Goal: Task Accomplishment & Management: Manage account settings

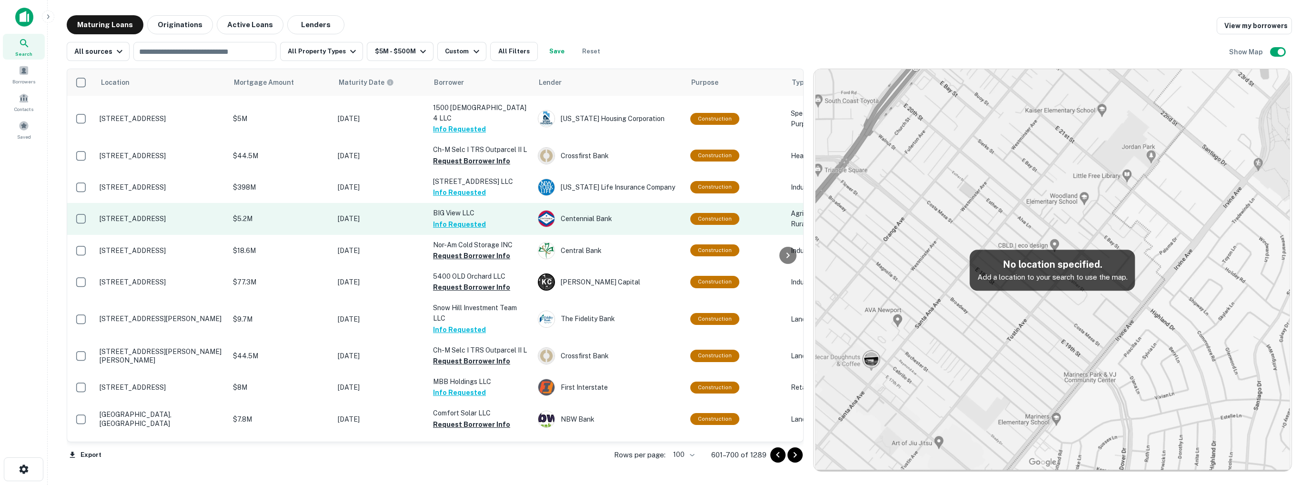
scroll to position [1322, 0]
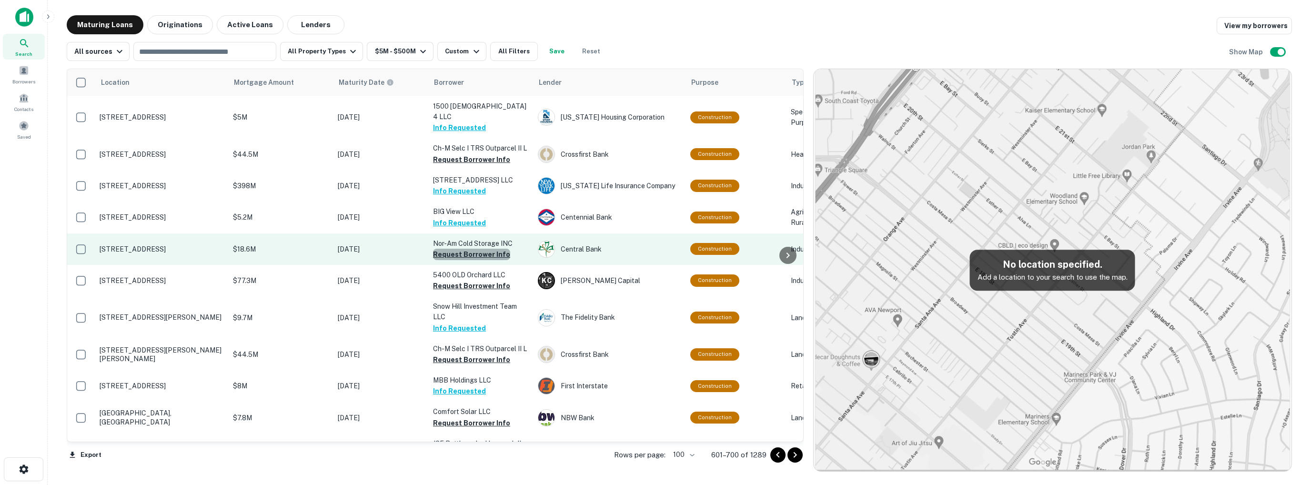
click at [474, 251] on button "Request Borrower Info" at bounding box center [471, 254] width 77 height 11
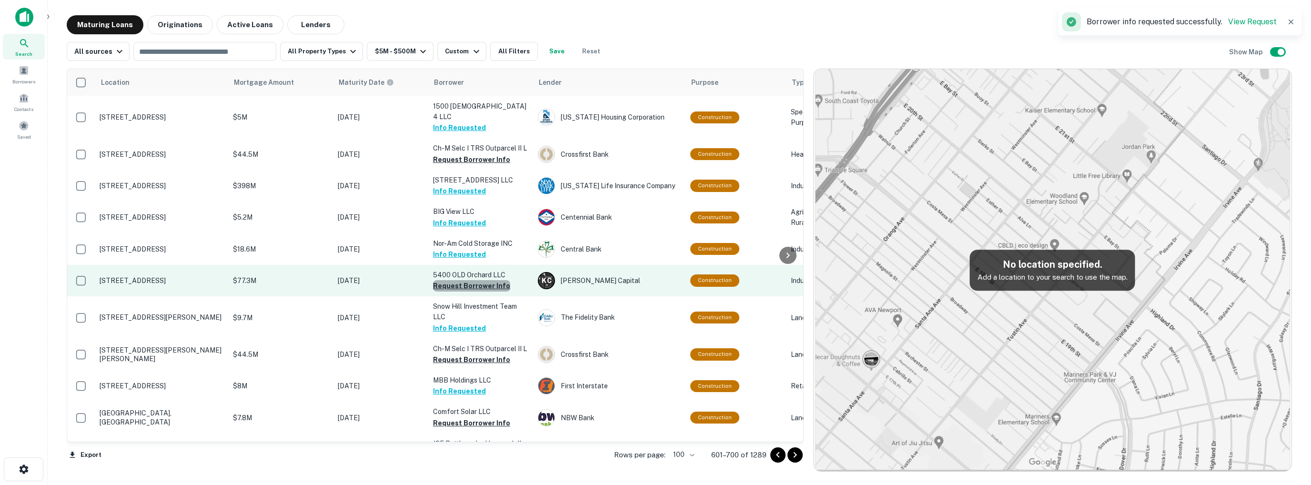
click at [477, 281] on button "Request Borrower Info" at bounding box center [471, 285] width 77 height 11
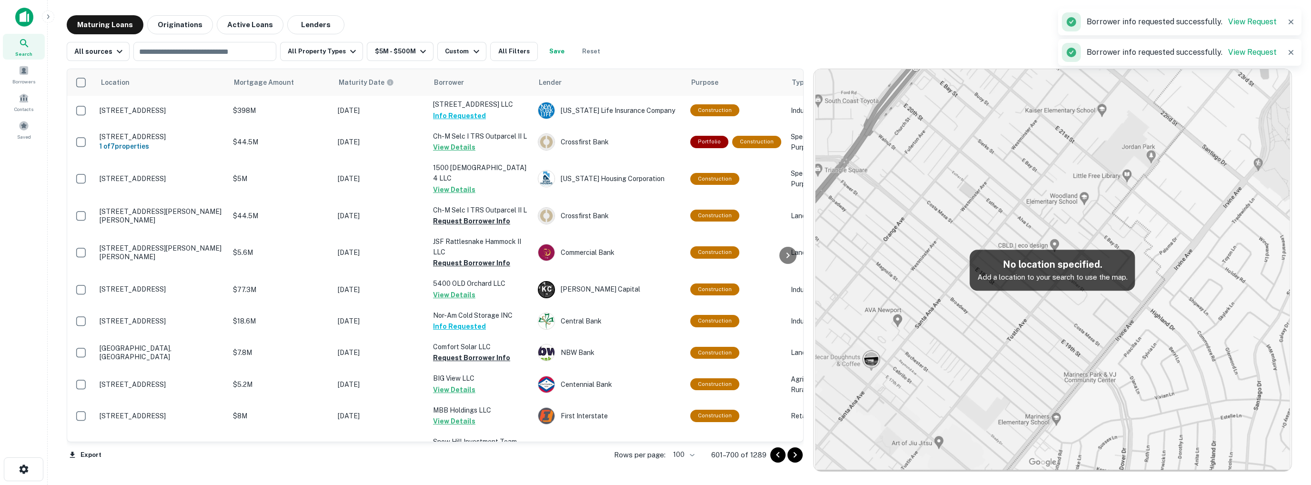
scroll to position [1370, 0]
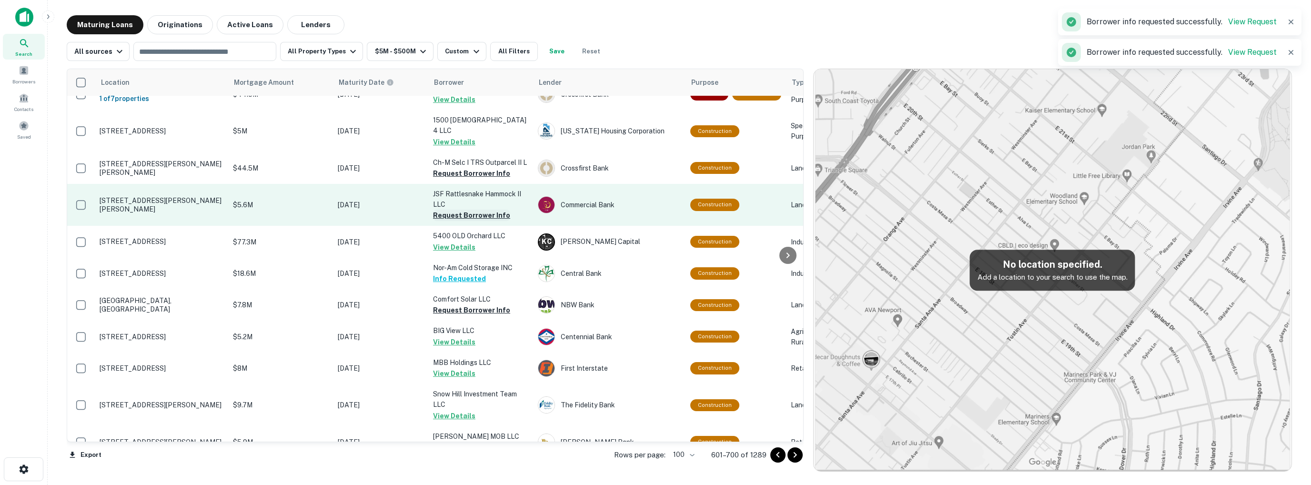
click at [469, 210] on button "Request Borrower Info" at bounding box center [471, 215] width 77 height 11
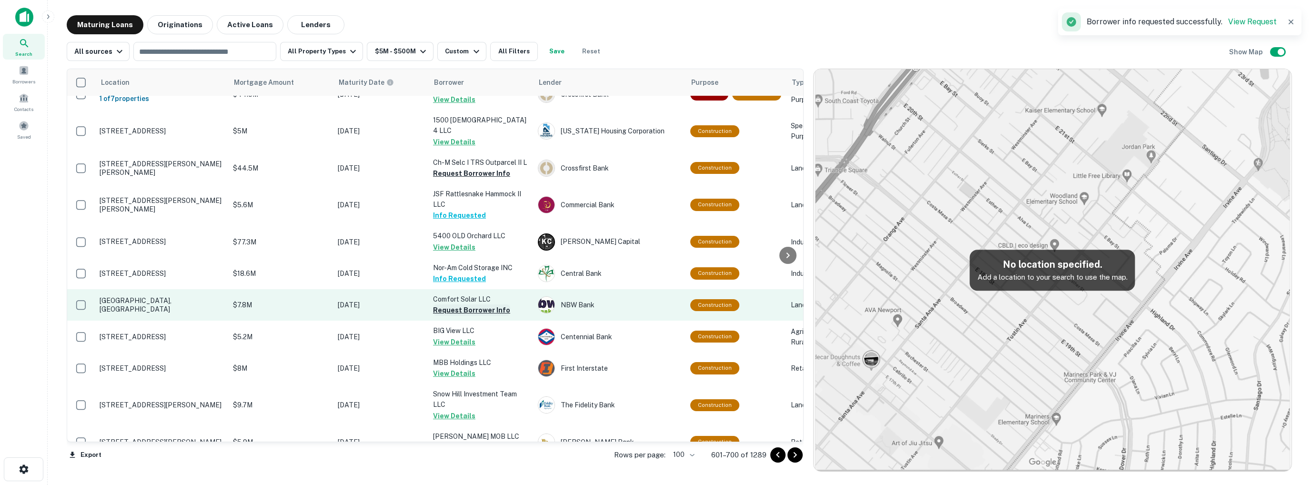
click at [471, 304] on button "Request Borrower Info" at bounding box center [471, 309] width 77 height 11
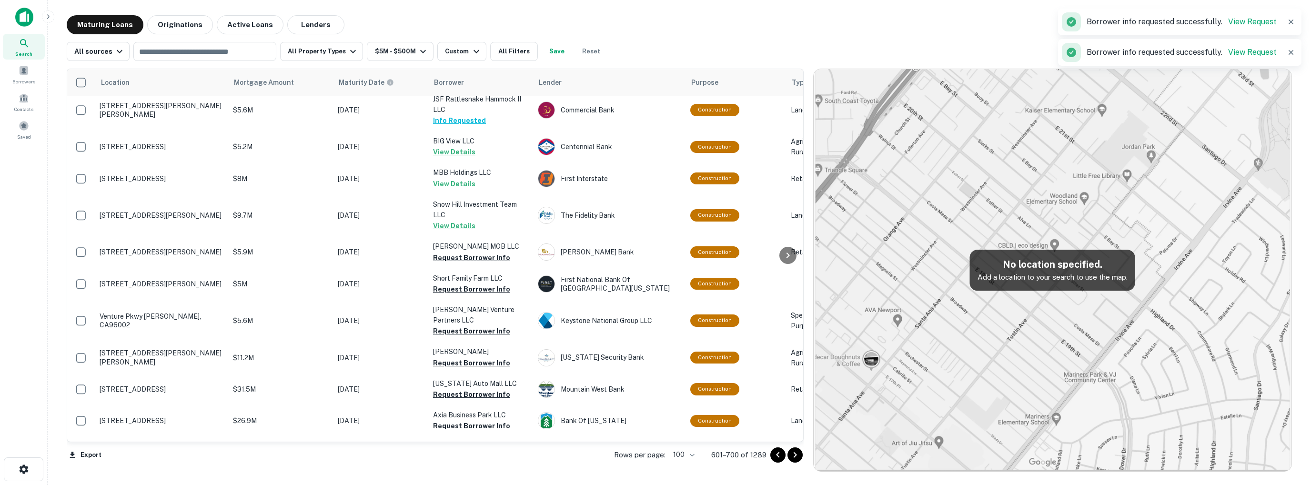
scroll to position [1562, 0]
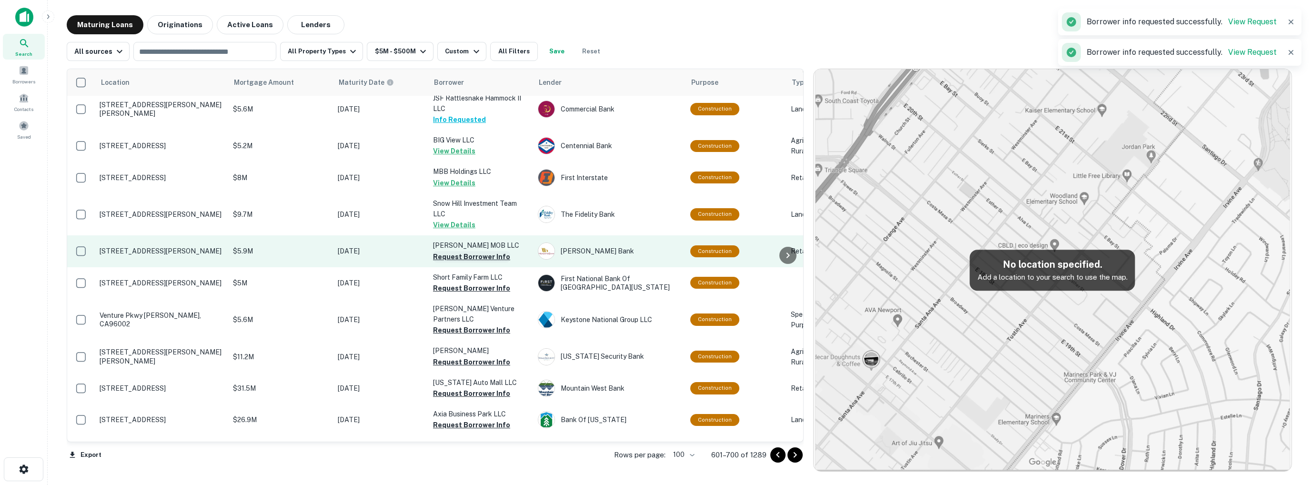
click at [467, 251] on button "Request Borrower Info" at bounding box center [471, 256] width 77 height 11
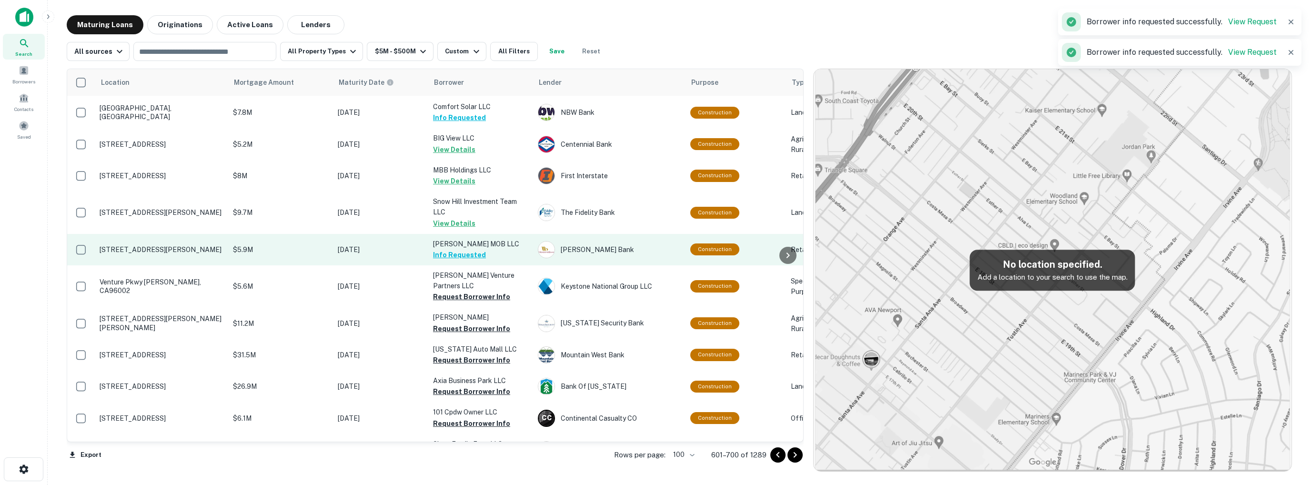
scroll to position [1561, 0]
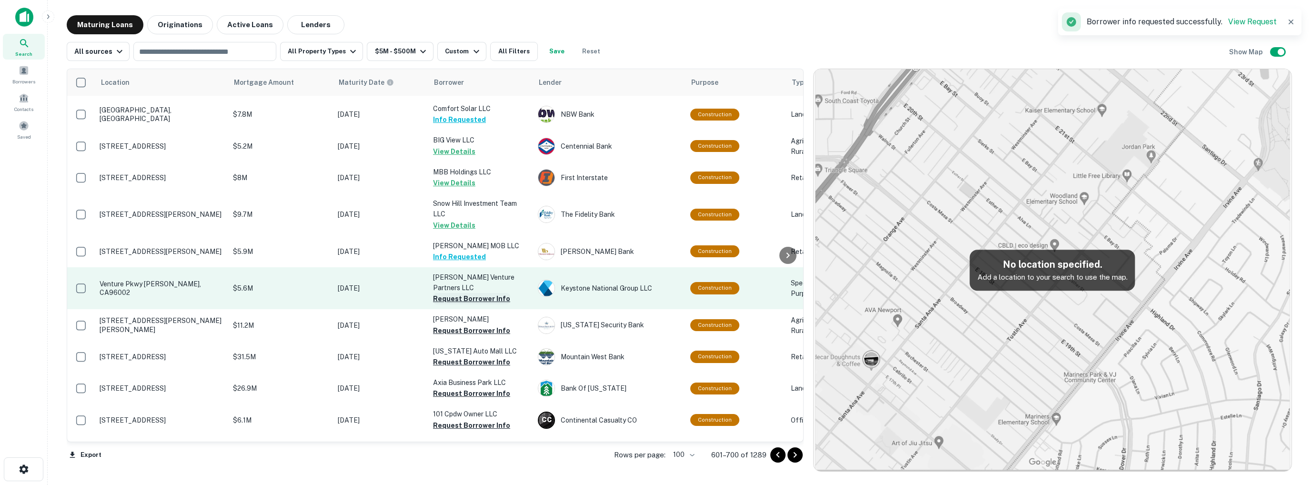
click at [470, 293] on button "Request Borrower Info" at bounding box center [471, 298] width 77 height 11
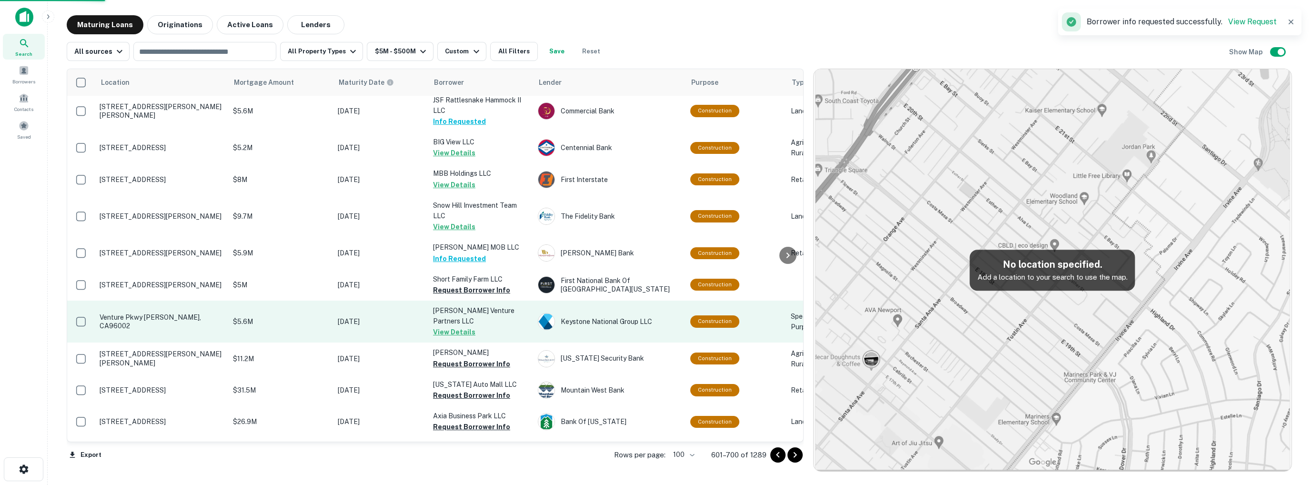
scroll to position [1562, 0]
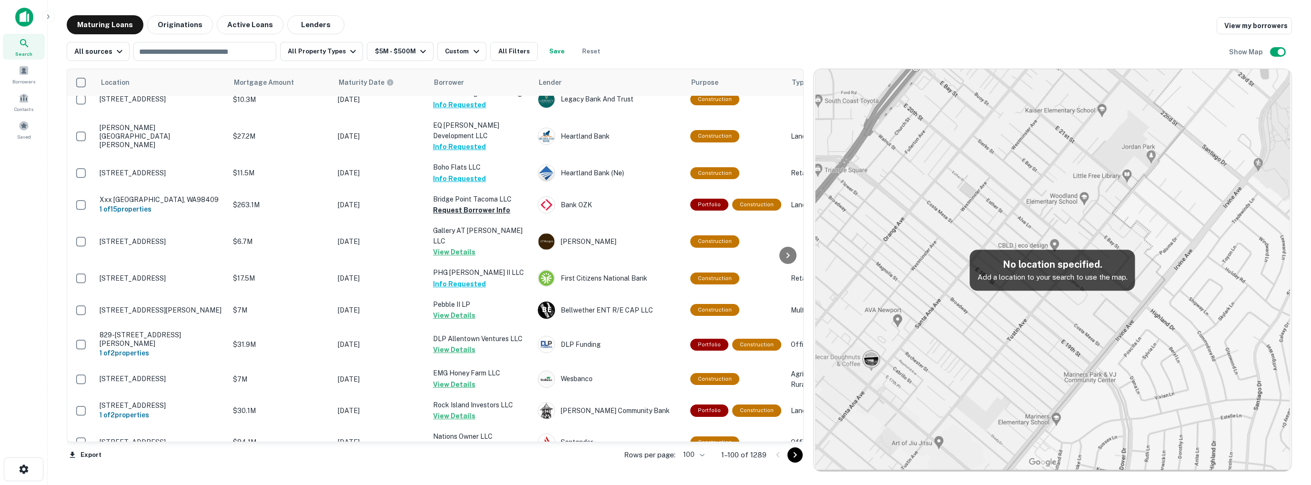
scroll to position [1562, 0]
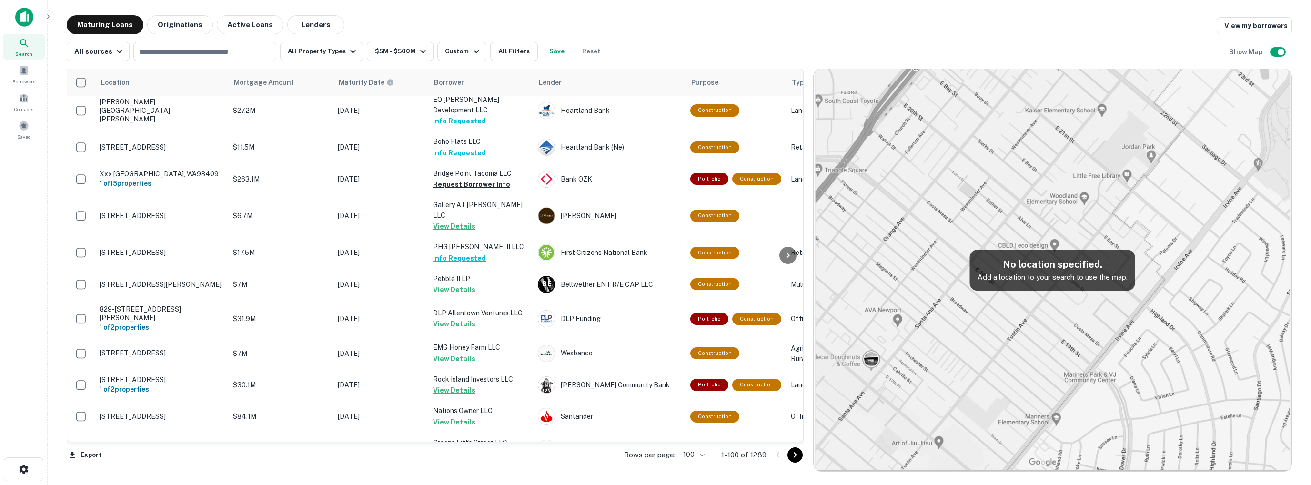
click at [796, 456] on icon "Go to next page" at bounding box center [795, 454] width 11 height 11
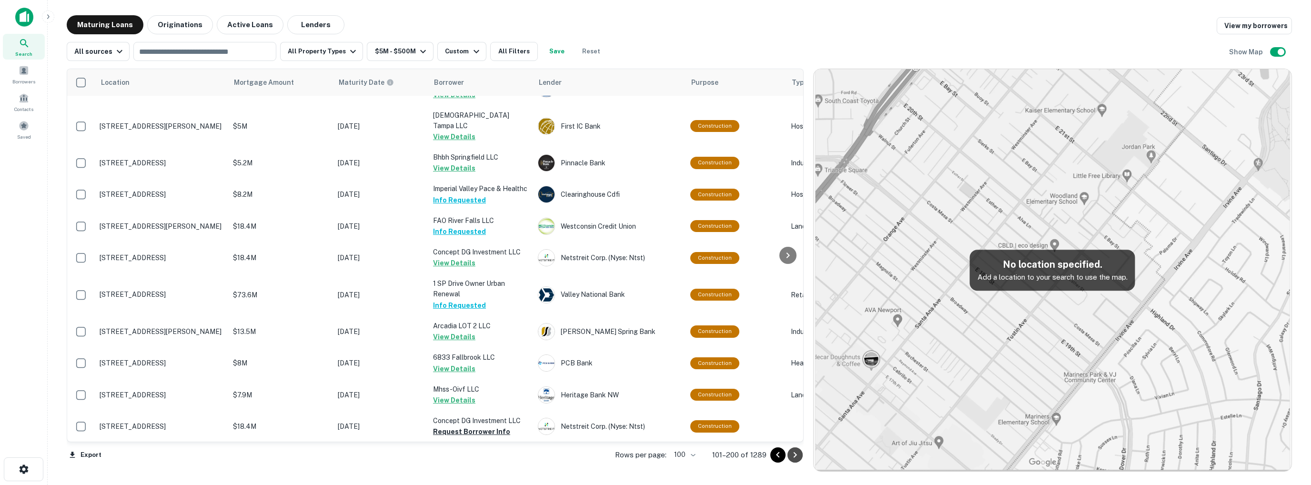
click at [796, 456] on icon "Go to next page" at bounding box center [795, 454] width 11 height 11
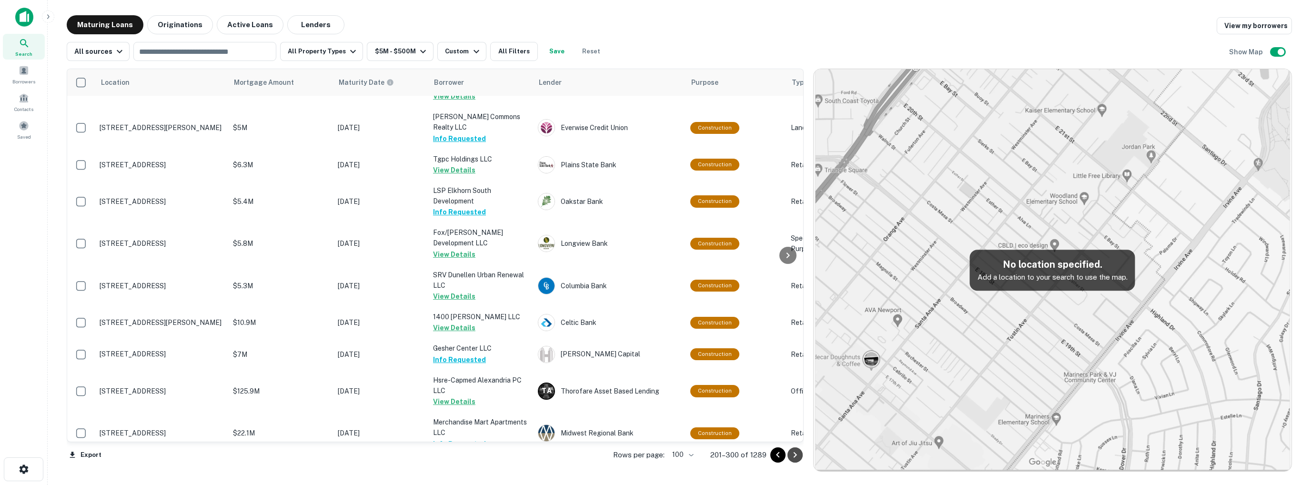
click at [796, 456] on icon "Go to next page" at bounding box center [795, 454] width 11 height 11
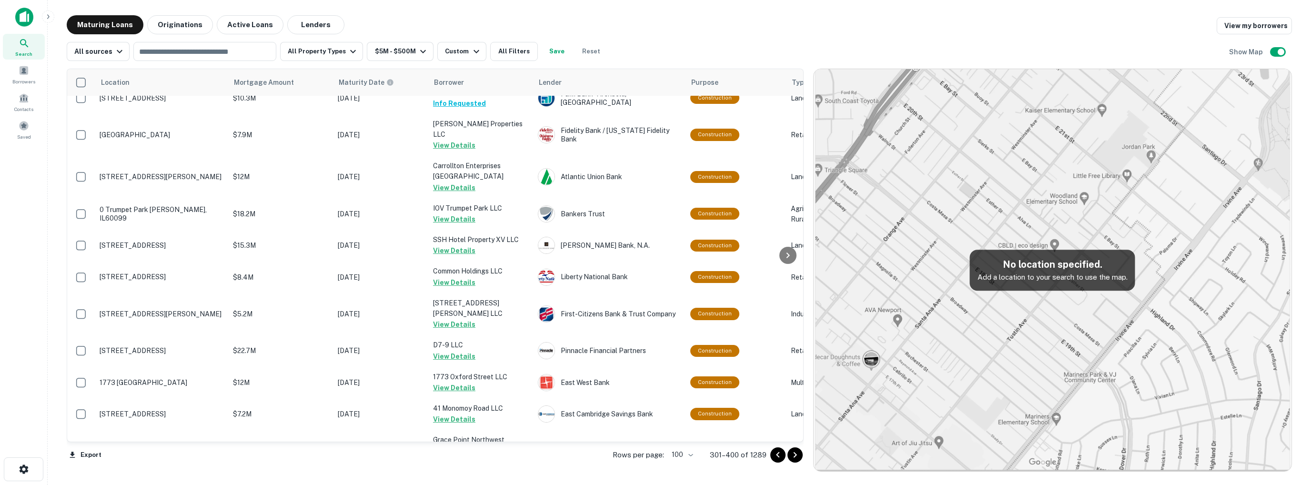
click at [796, 456] on icon "Go to next page" at bounding box center [795, 454] width 11 height 11
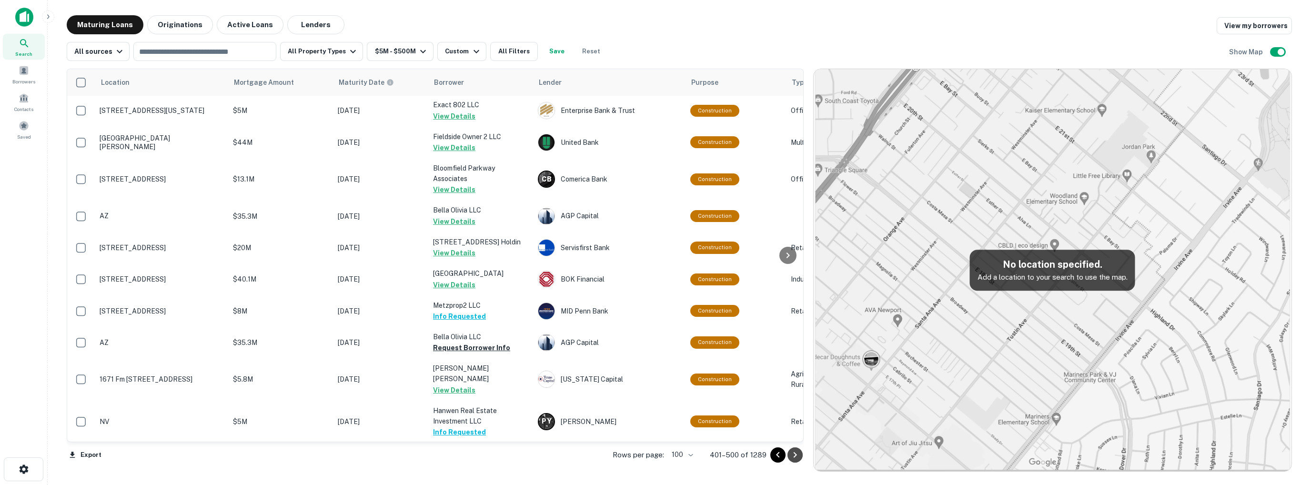
click at [796, 456] on icon "Go to next page" at bounding box center [795, 454] width 11 height 11
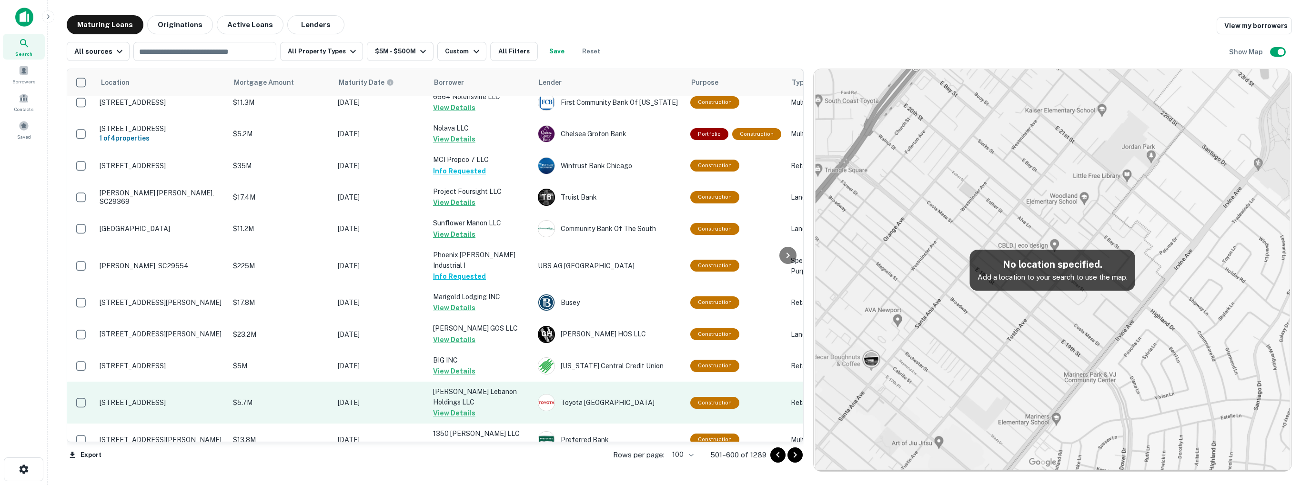
scroll to position [3104, 0]
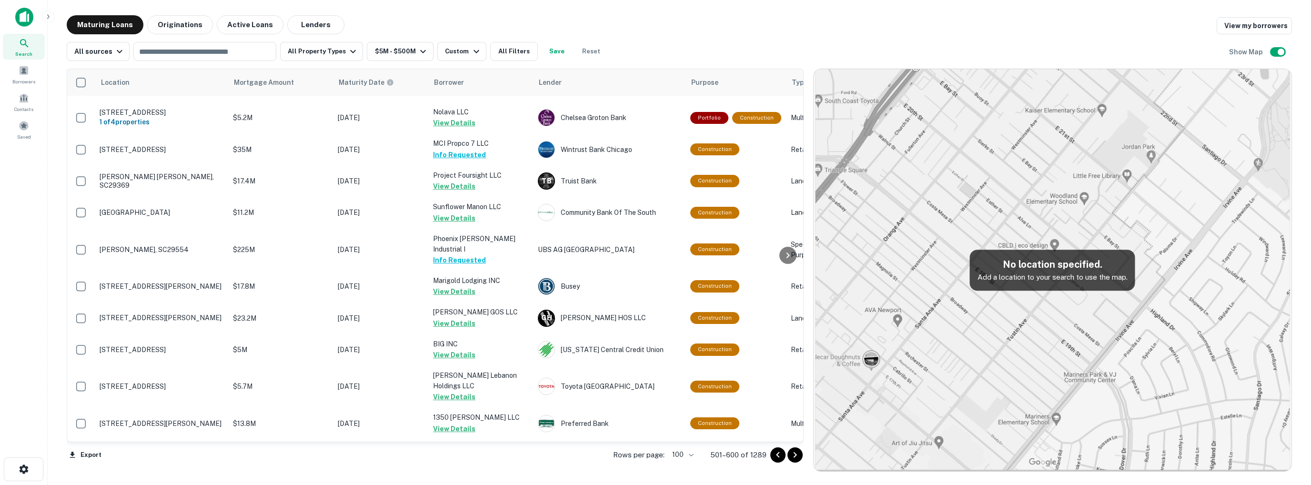
click at [797, 454] on icon "Go to next page" at bounding box center [795, 454] width 11 height 11
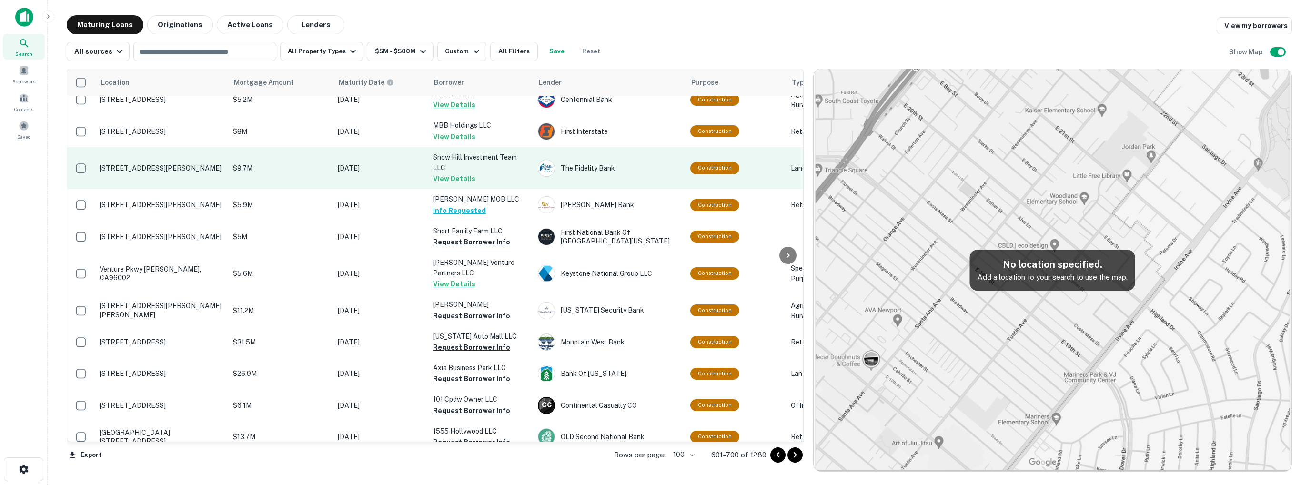
scroll to position [1620, 0]
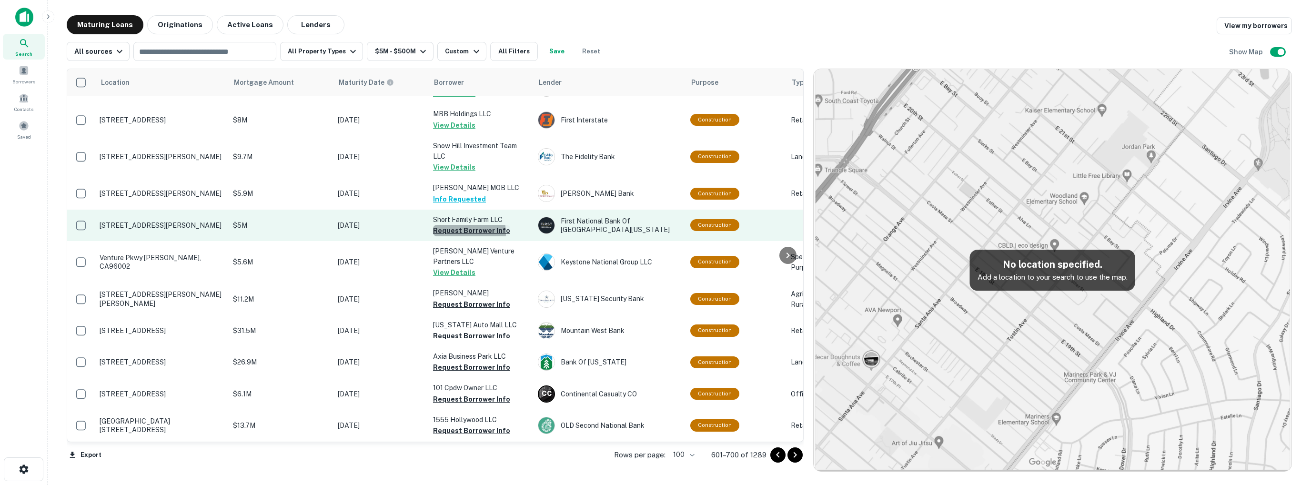
click at [460, 225] on button "Request Borrower Info" at bounding box center [471, 230] width 77 height 11
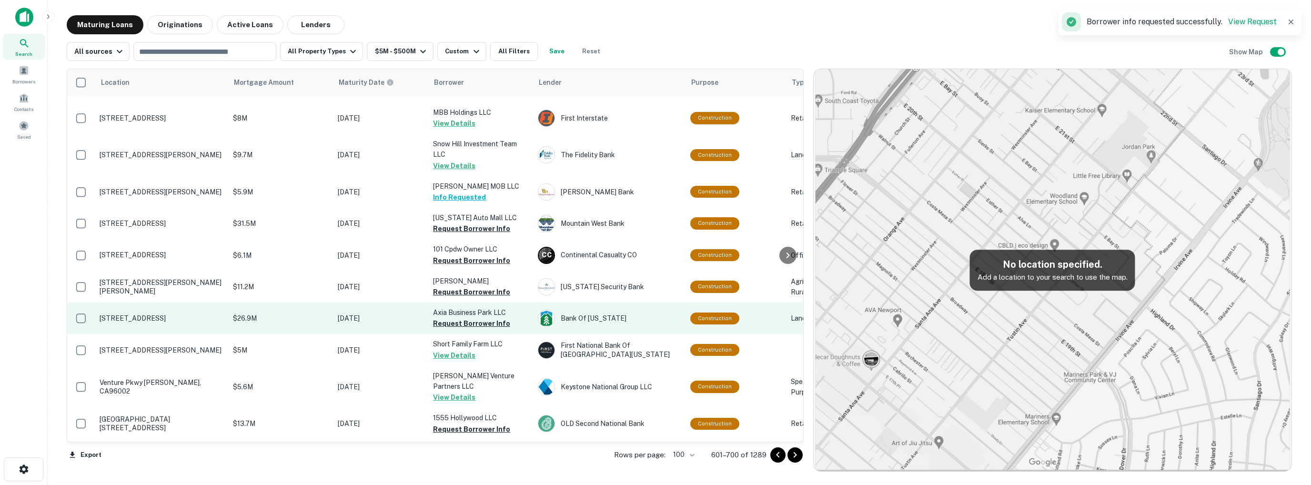
scroll to position [1618, 0]
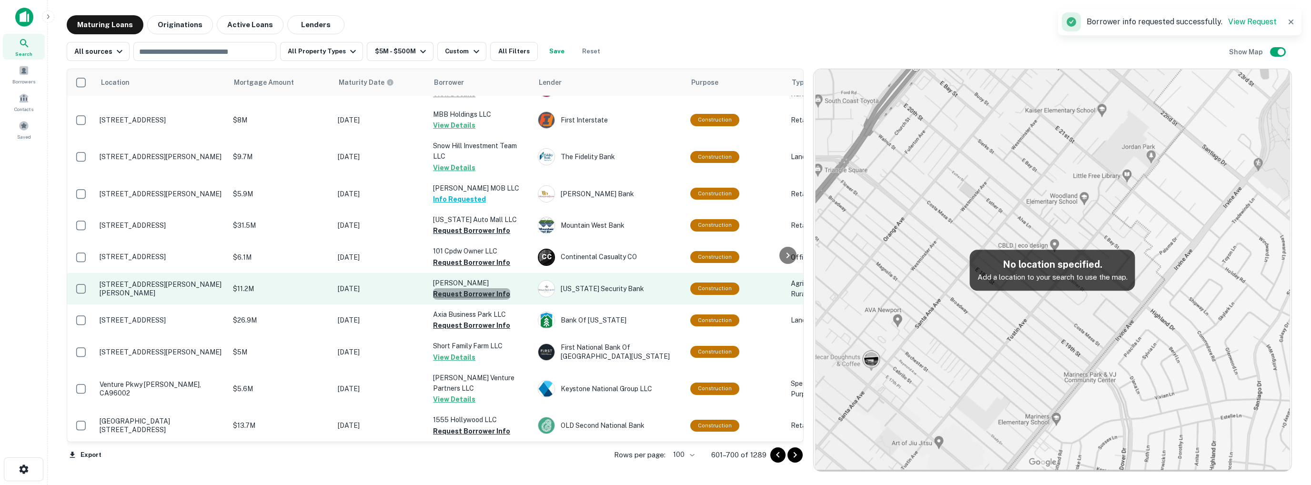
click at [473, 288] on button "Request Borrower Info" at bounding box center [471, 293] width 77 height 11
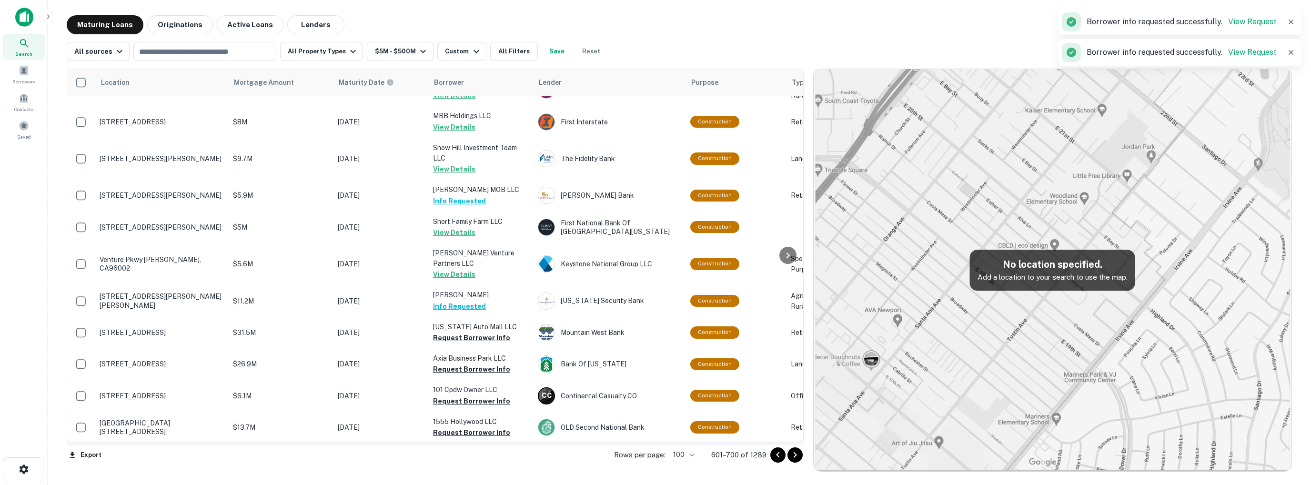
scroll to position [1620, 0]
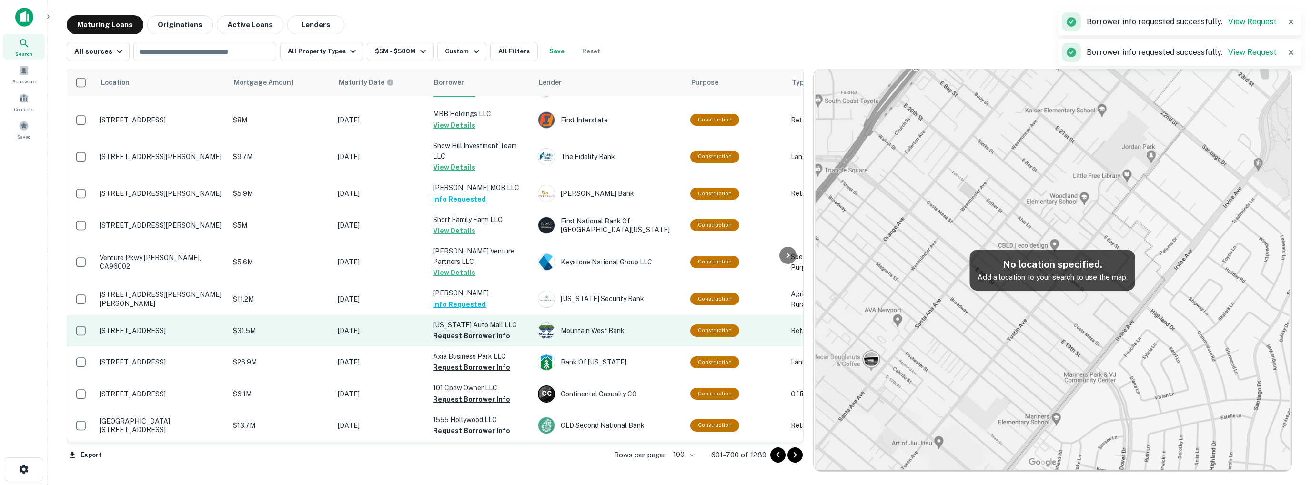
click at [473, 330] on button "Request Borrower Info" at bounding box center [471, 335] width 77 height 11
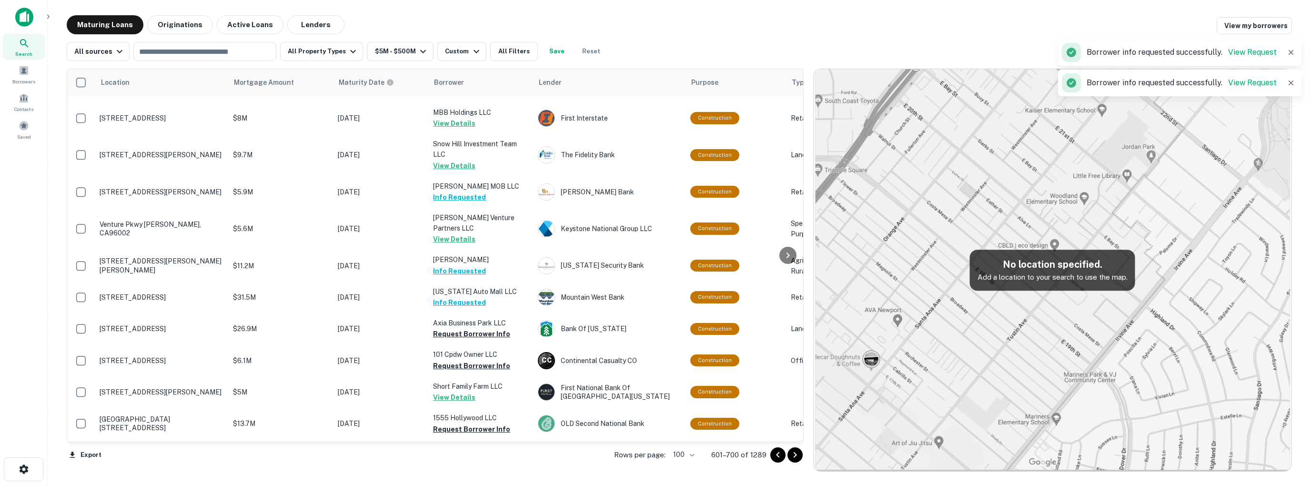
scroll to position [1618, 0]
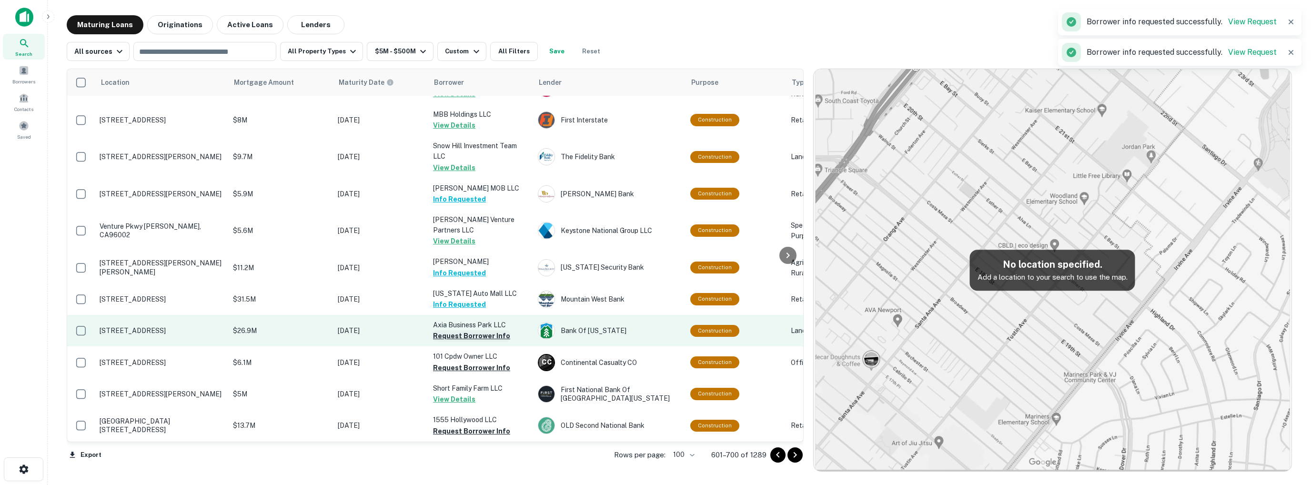
click at [470, 330] on button "Request Borrower Info" at bounding box center [471, 335] width 77 height 11
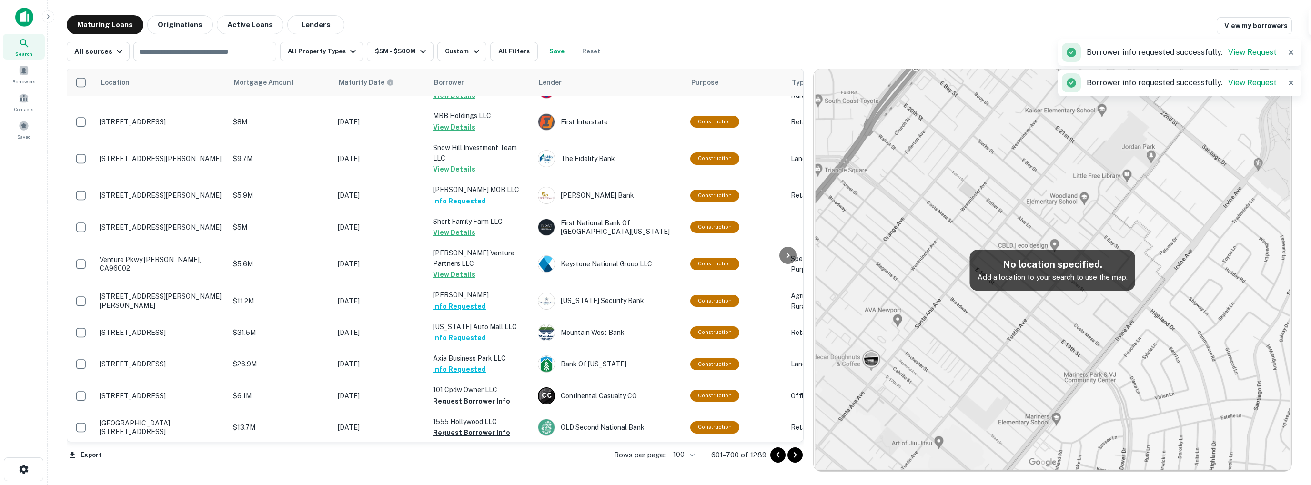
scroll to position [1620, 0]
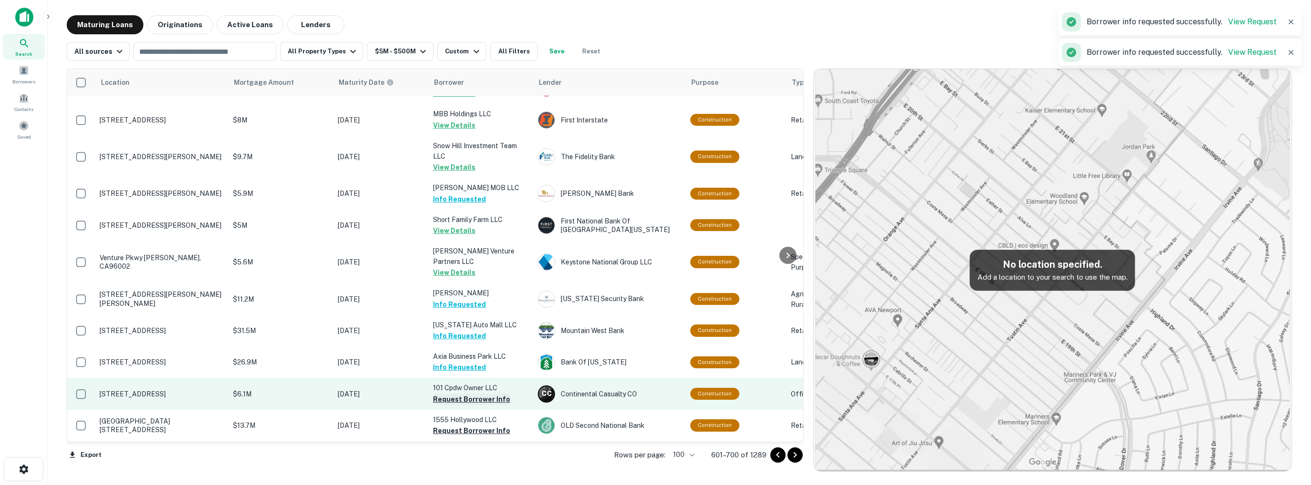
click at [476, 394] on button "Request Borrower Info" at bounding box center [471, 399] width 77 height 11
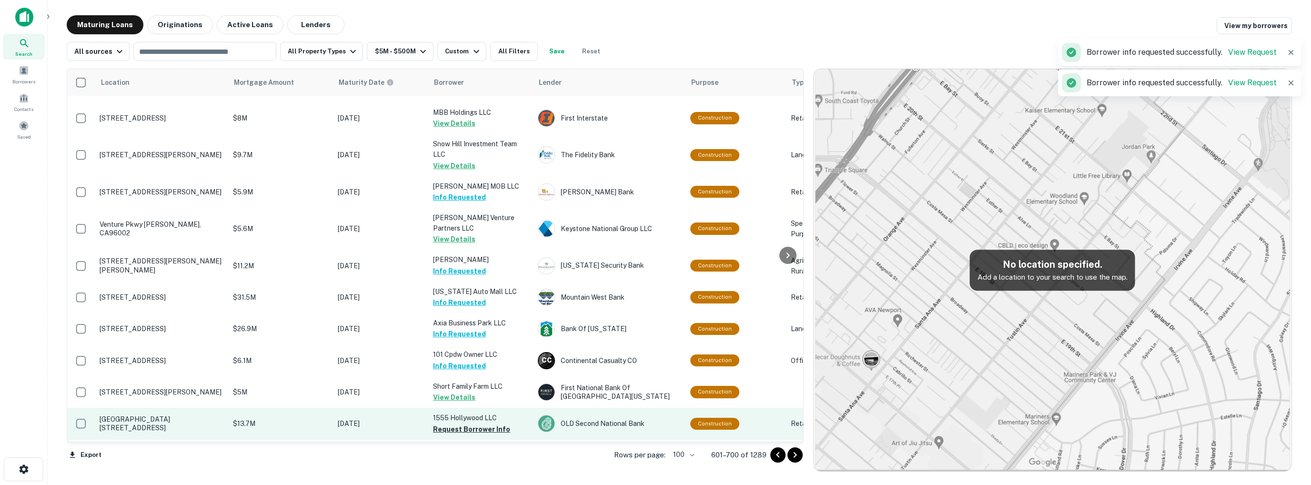
scroll to position [1714, 0]
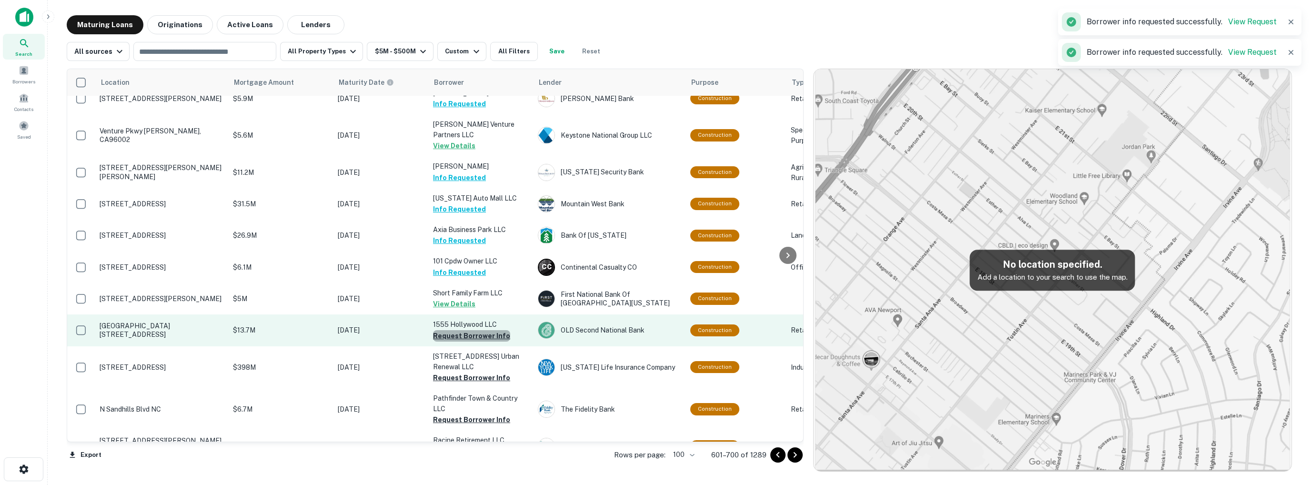
click at [478, 330] on button "Request Borrower Info" at bounding box center [471, 335] width 77 height 11
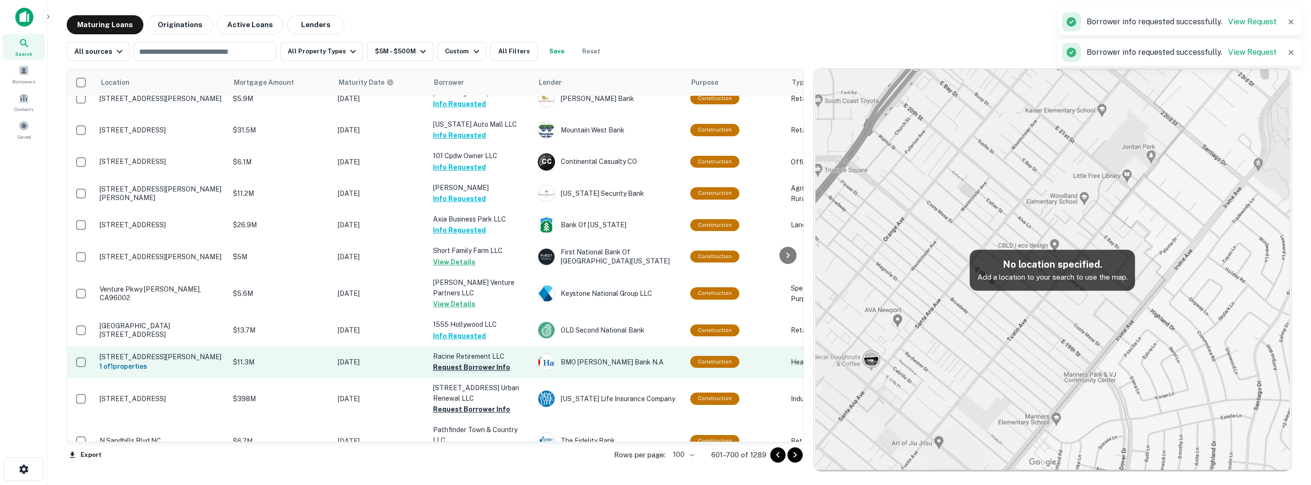
click at [471, 362] on button "Request Borrower Info" at bounding box center [471, 367] width 77 height 11
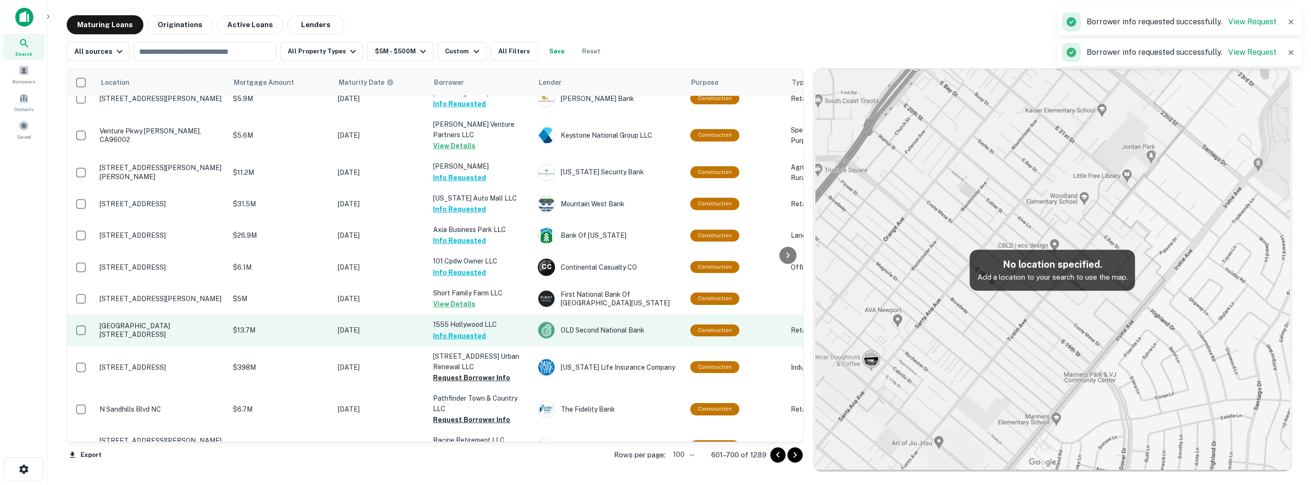
scroll to position [1857, 0]
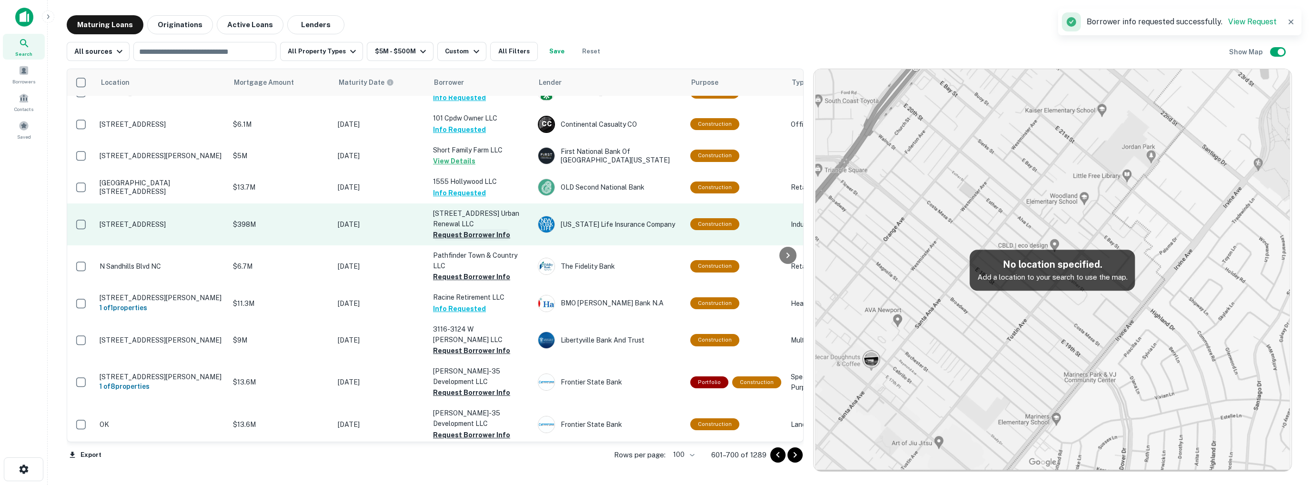
click at [470, 229] on button "Request Borrower Info" at bounding box center [471, 234] width 77 height 11
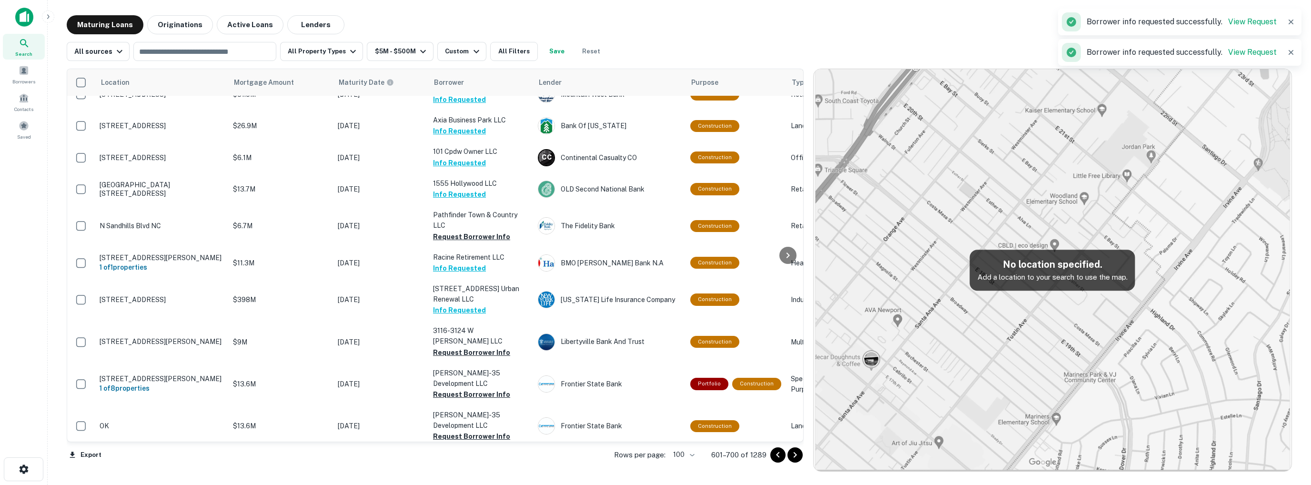
scroll to position [1858, 0]
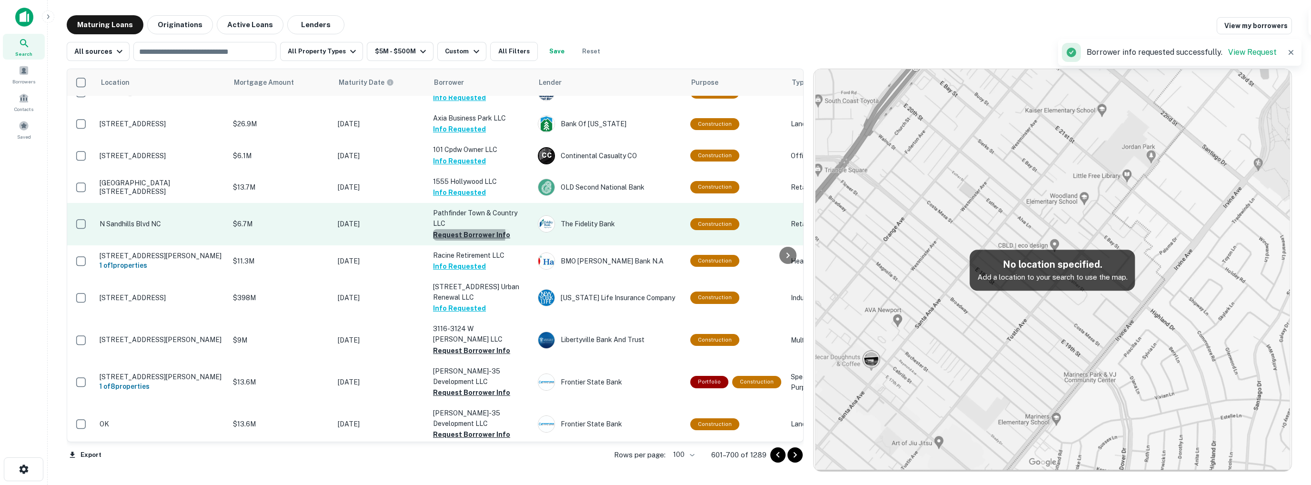
click at [464, 229] on button "Request Borrower Info" at bounding box center [471, 234] width 77 height 11
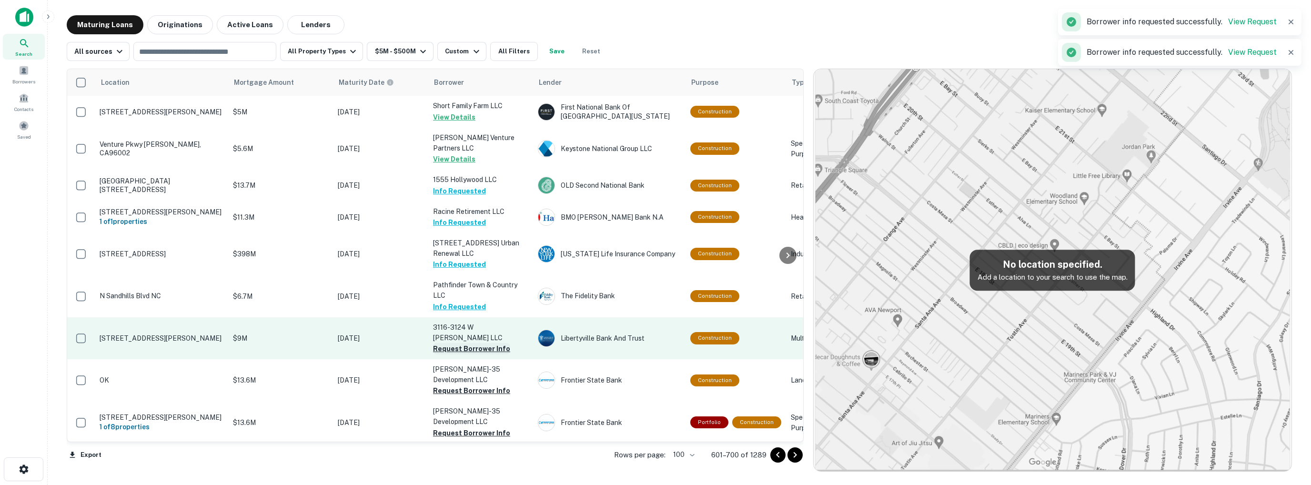
scroll to position [1857, 0]
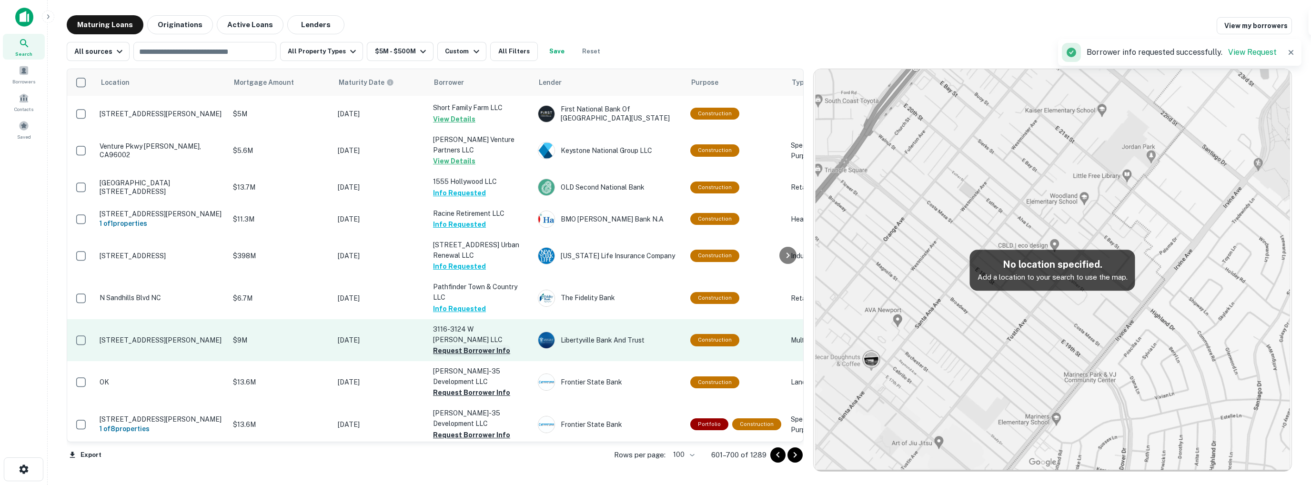
click at [484, 345] on button "Request Borrower Info" at bounding box center [471, 350] width 77 height 11
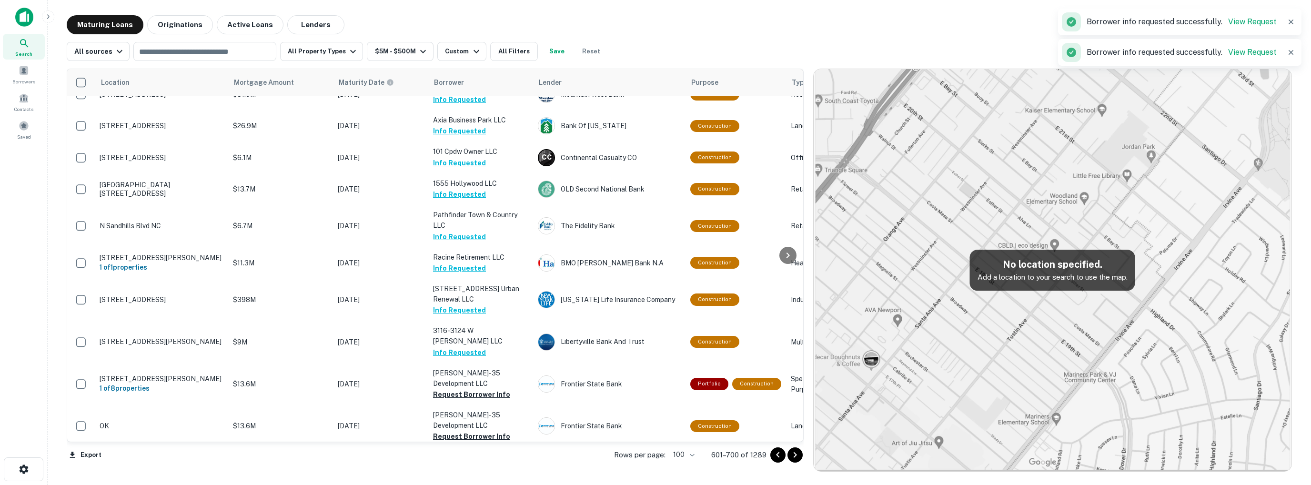
scroll to position [1858, 0]
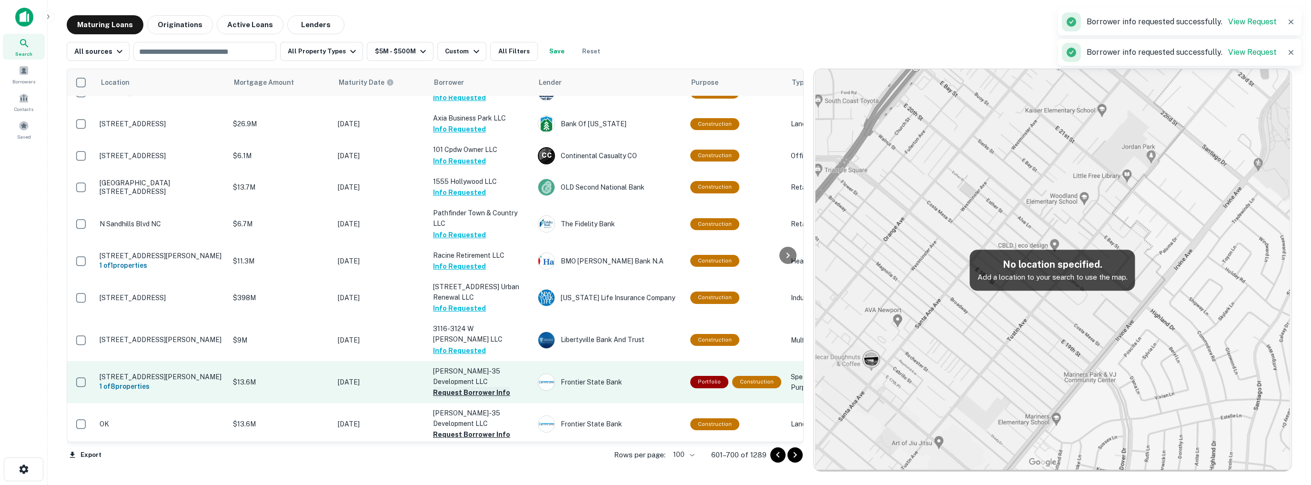
click at [474, 387] on button "Request Borrower Info" at bounding box center [471, 392] width 77 height 11
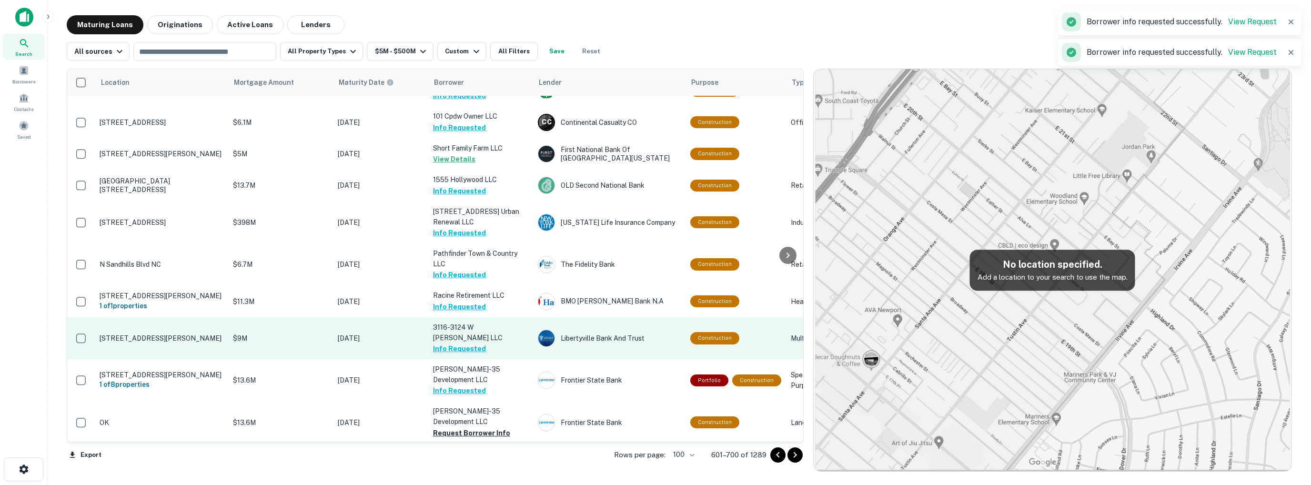
scroll to position [1999, 0]
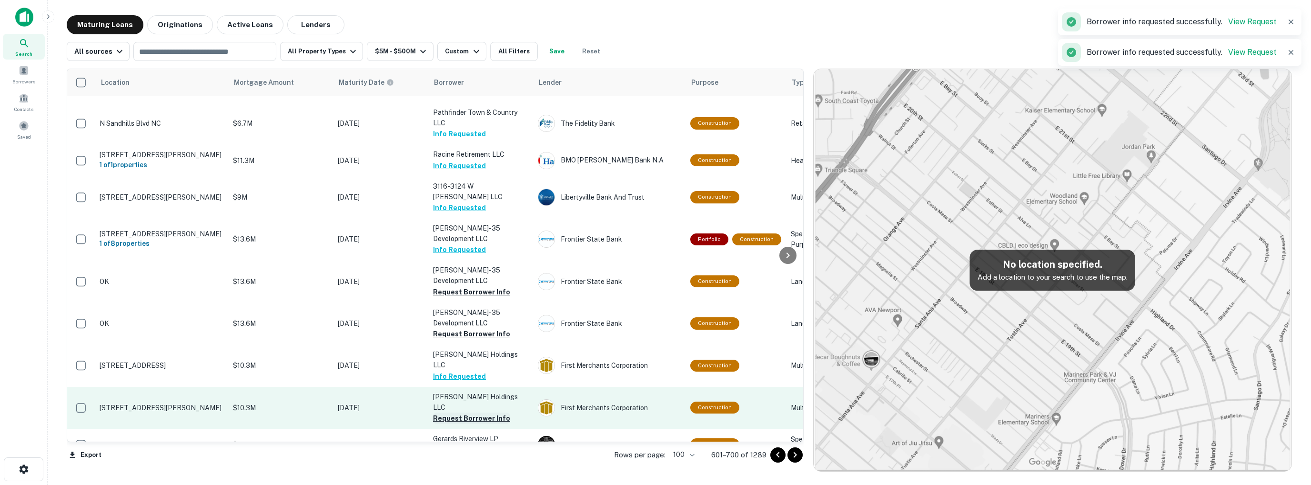
click at [480, 413] on button "Request Borrower Info" at bounding box center [471, 418] width 77 height 11
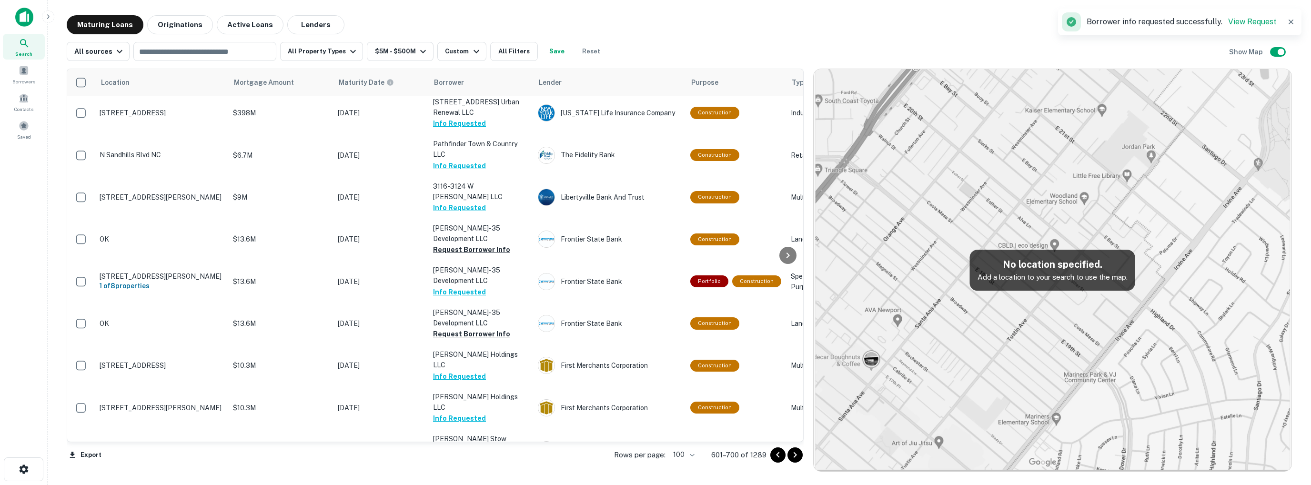
click at [463, 455] on button "Request Borrower Info" at bounding box center [471, 460] width 77 height 11
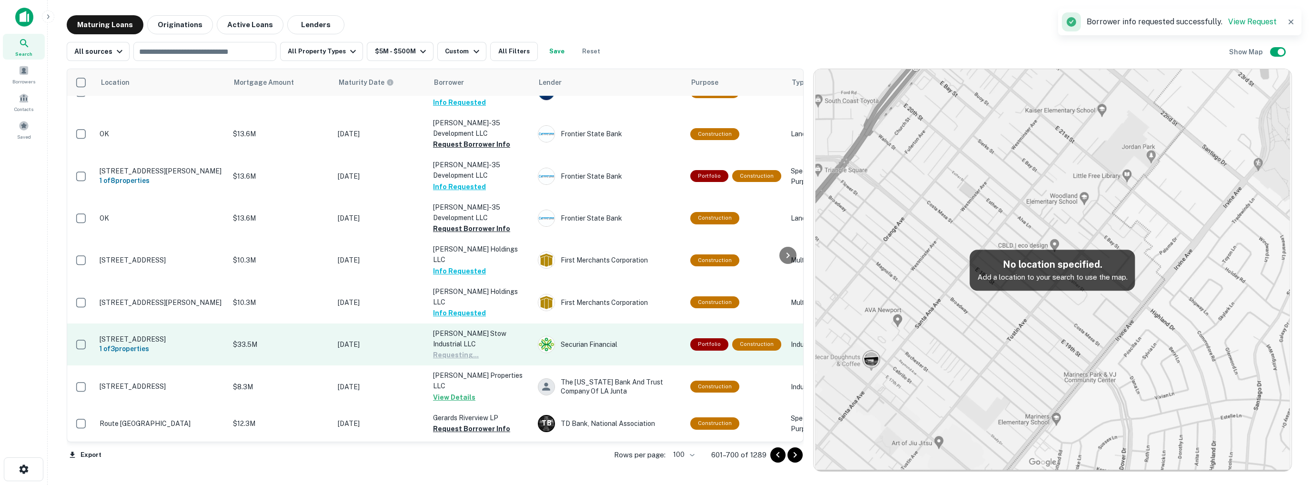
scroll to position [2142, 0]
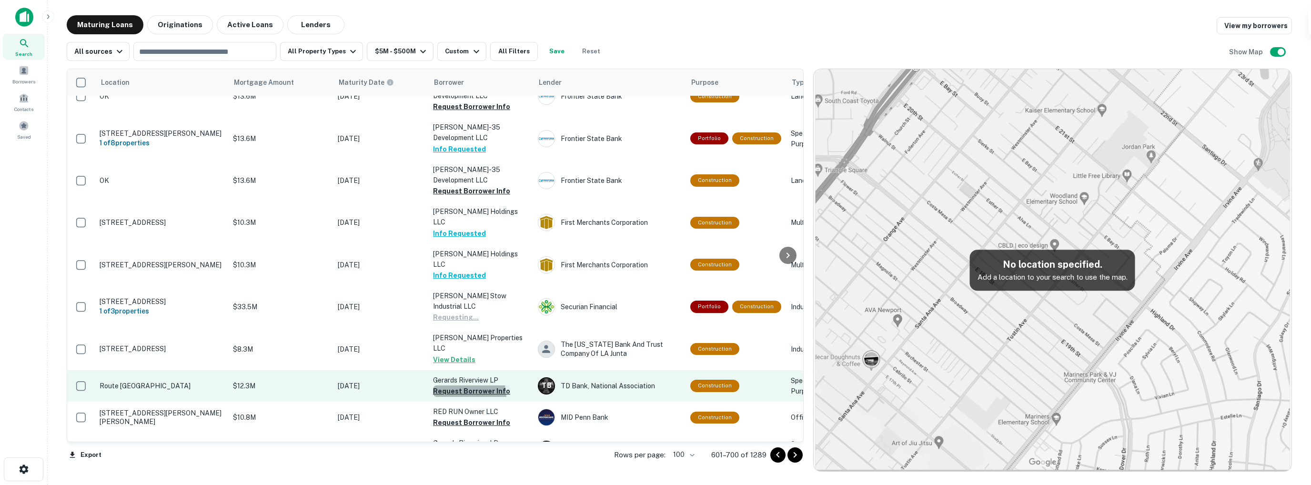
click at [466, 386] on button "Request Borrower Info" at bounding box center [471, 391] width 77 height 11
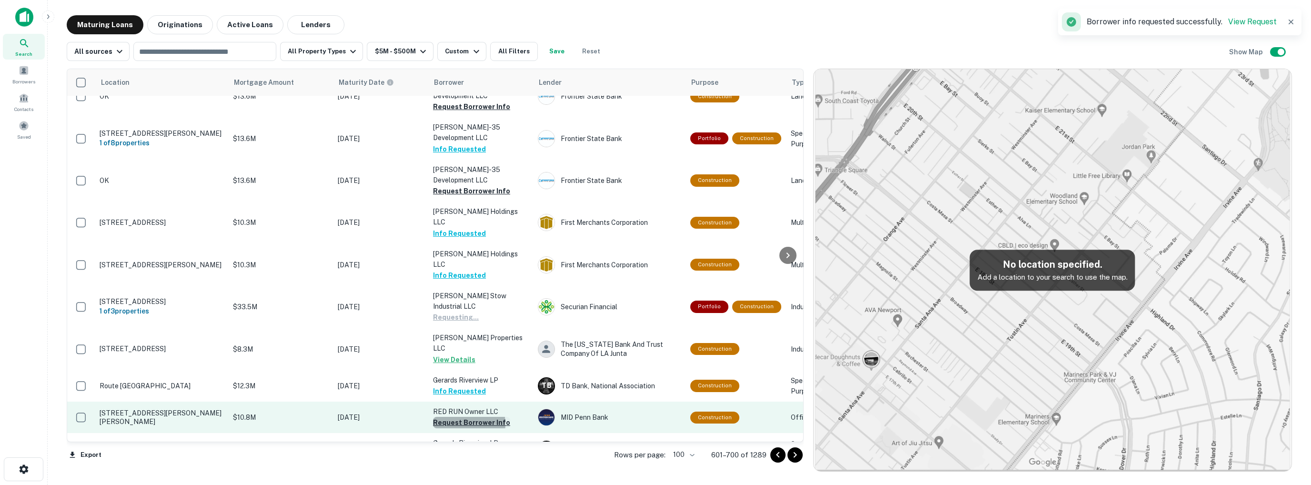
click at [466, 417] on button "Request Borrower Info" at bounding box center [471, 422] width 77 height 11
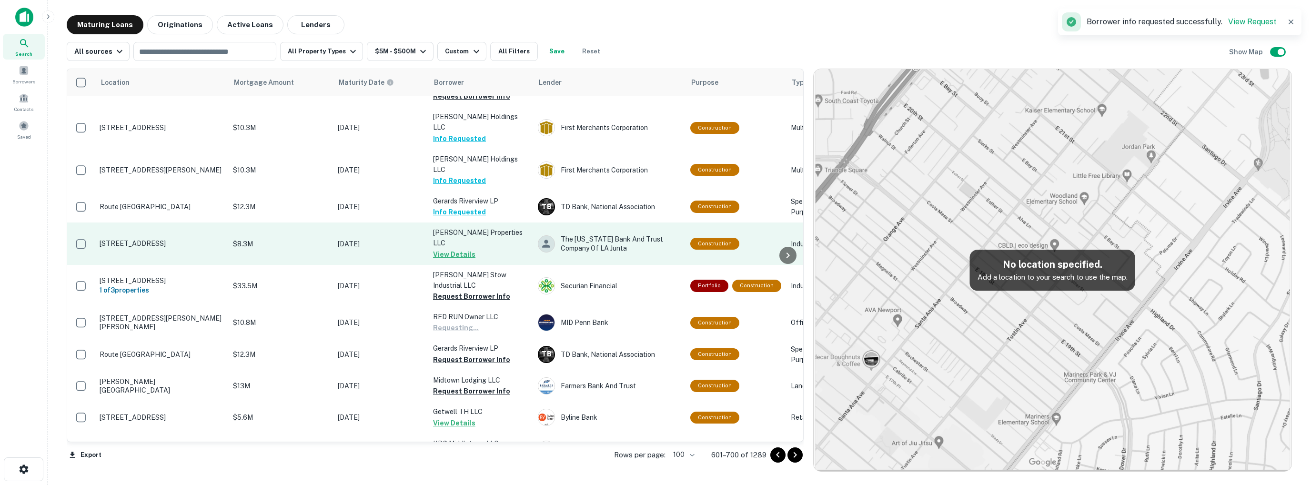
scroll to position [2238, 0]
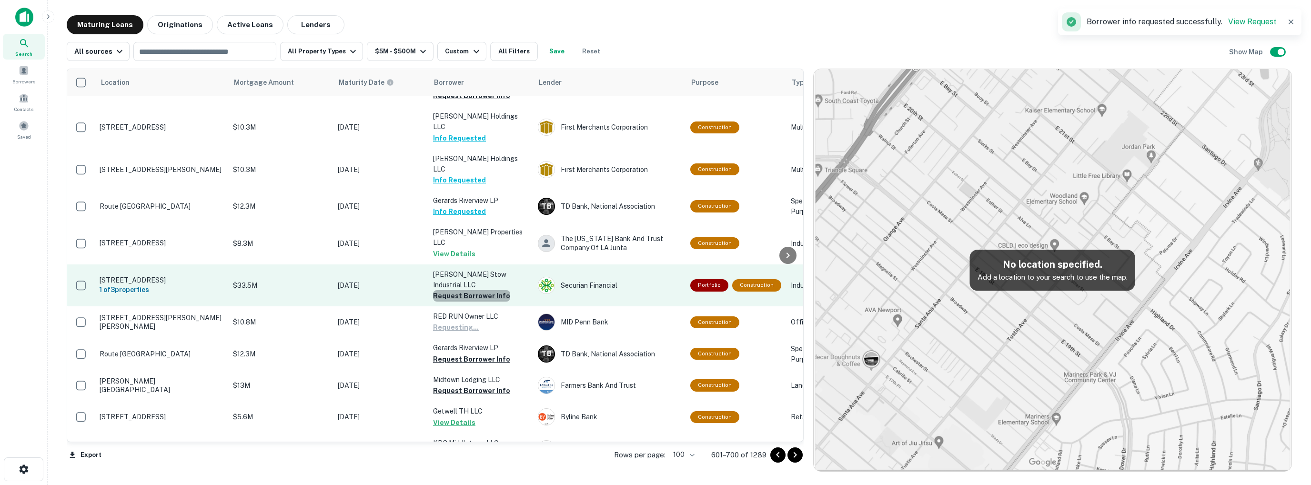
click at [473, 290] on button "Request Borrower Info" at bounding box center [471, 295] width 77 height 11
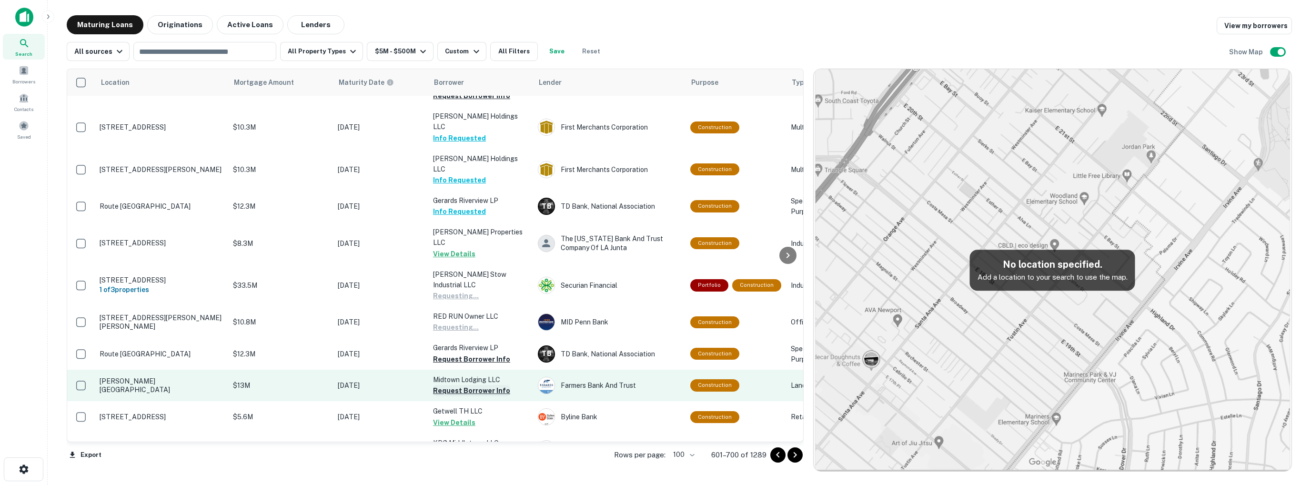
click at [478, 385] on button "Request Borrower Info" at bounding box center [471, 390] width 77 height 11
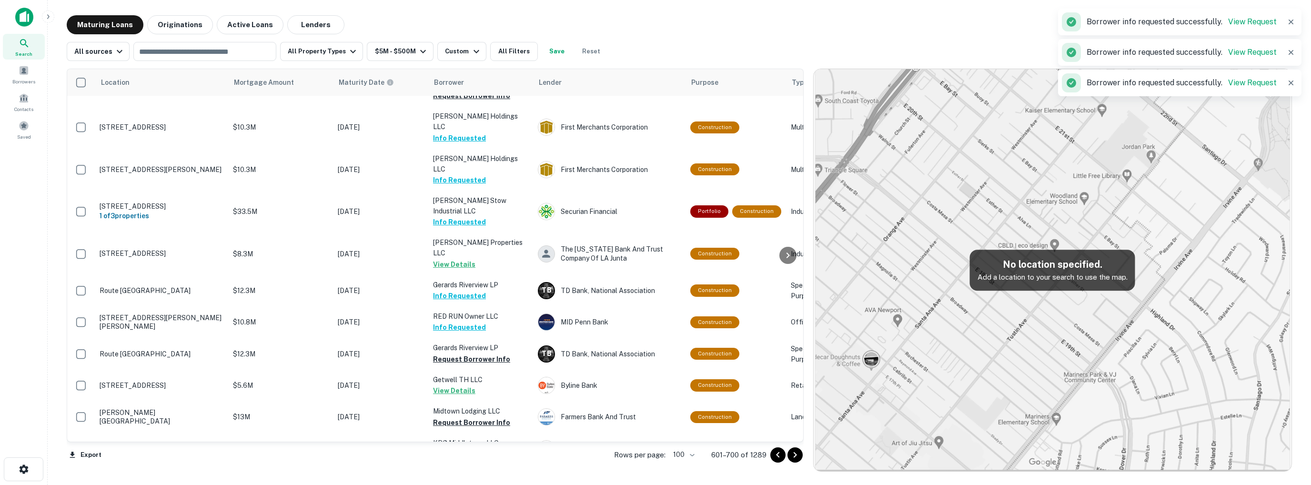
scroll to position [2285, 0]
